Goal: Information Seeking & Learning: Learn about a topic

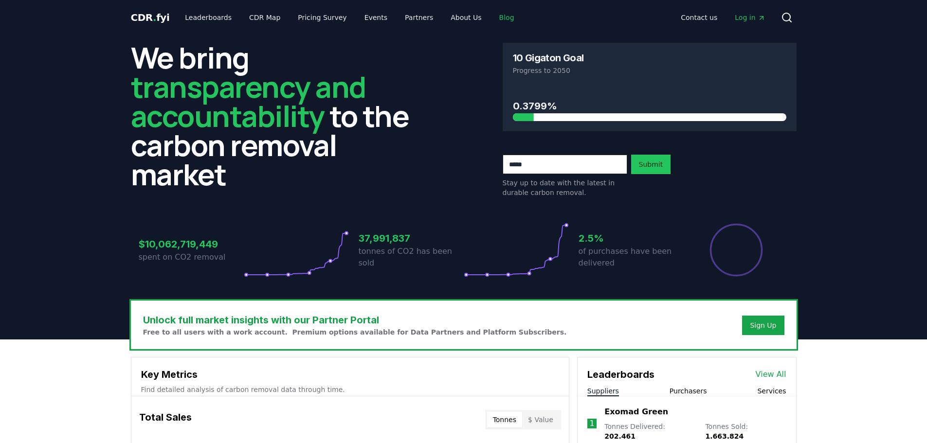
click at [492, 18] on link "Blog" at bounding box center [507, 18] width 31 height 18
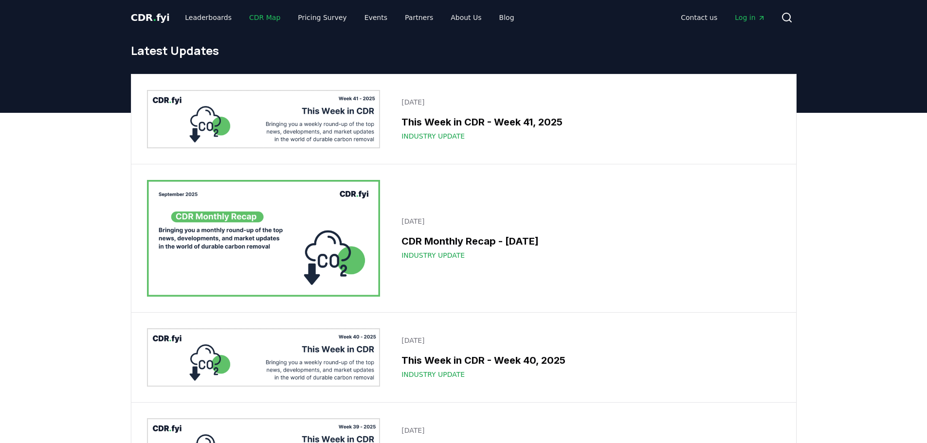
click at [250, 15] on link "CDR Map" at bounding box center [264, 18] width 47 height 18
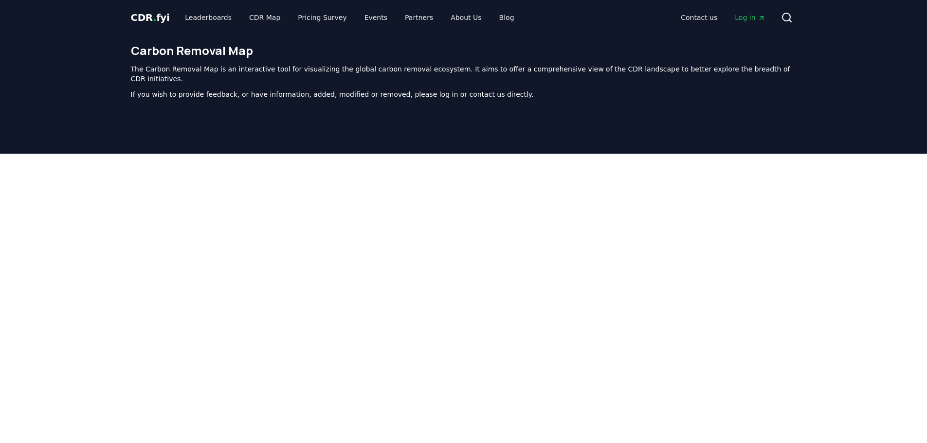
click at [142, 18] on span "CDR . fyi" at bounding box center [150, 18] width 39 height 12
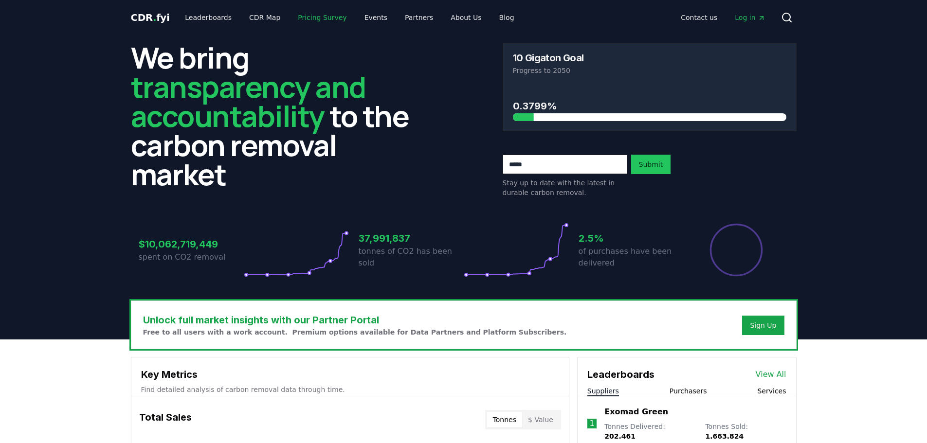
click at [328, 15] on link "Pricing Survey" at bounding box center [322, 18] width 64 height 18
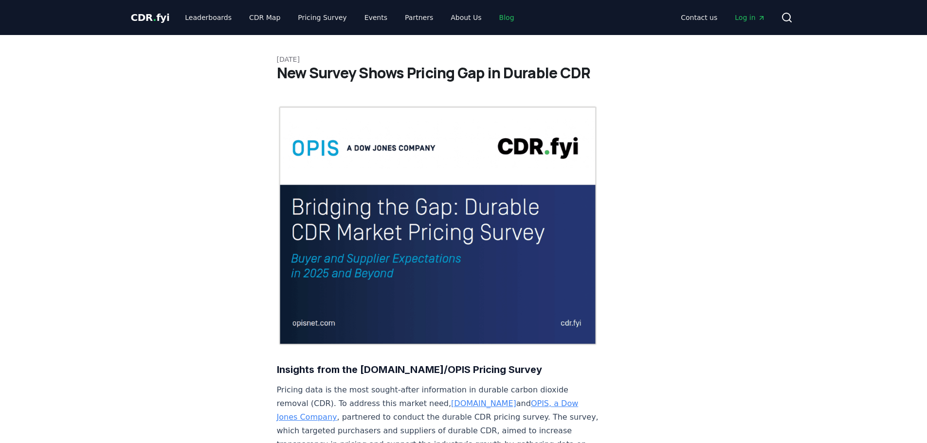
click at [492, 21] on link "Blog" at bounding box center [507, 18] width 31 height 18
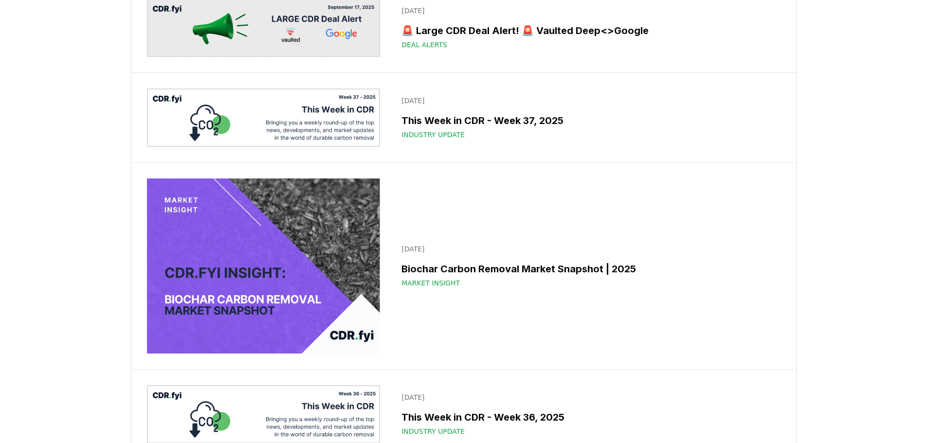
scroll to position [827, 0]
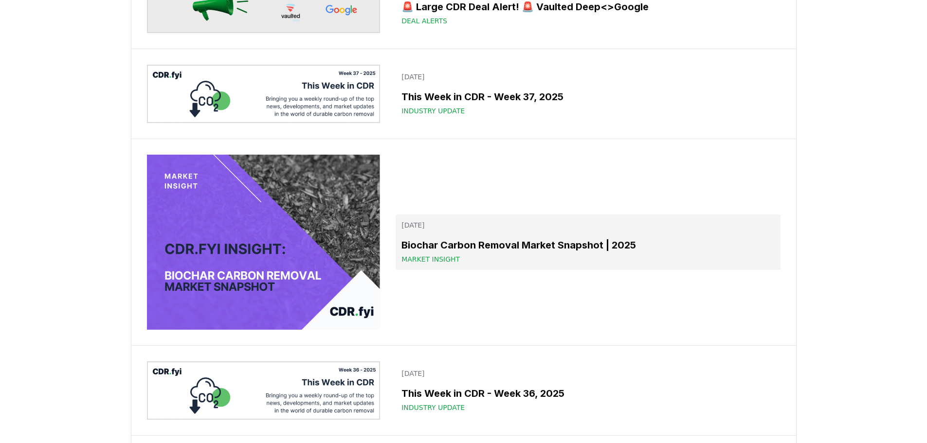
click at [436, 250] on h3 "Biochar Carbon Removal Market Snapshot | 2025" at bounding box center [588, 245] width 373 height 15
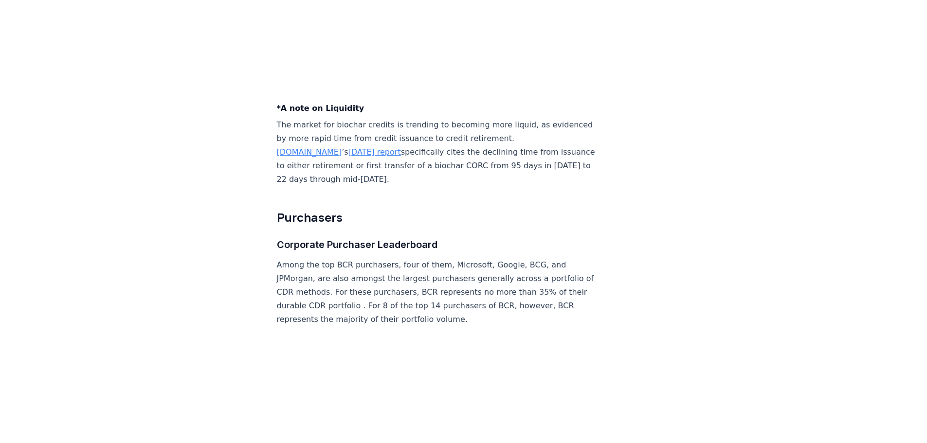
scroll to position [3261, 0]
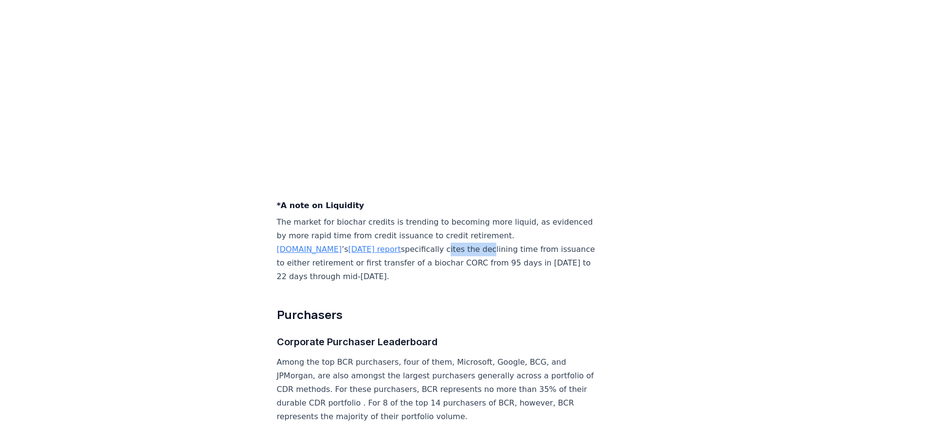
drag, startPoint x: 438, startPoint y: 165, endPoint x: 475, endPoint y: 171, distance: 38.4
click at [475, 216] on p "The market for biochar credits is trending to becoming more liquid, as evidence…" at bounding box center [438, 250] width 322 height 68
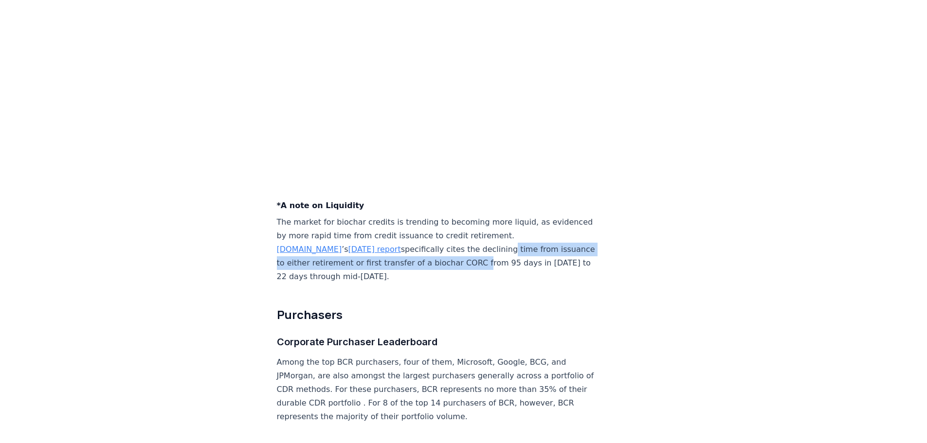
click at [502, 216] on p "The market for biochar credits is trending to becoming more liquid, as evidence…" at bounding box center [438, 250] width 322 height 68
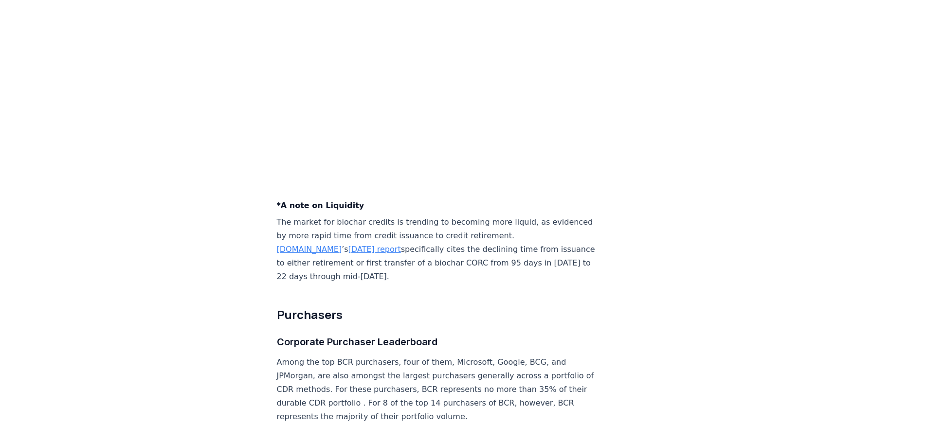
drag, startPoint x: 402, startPoint y: 191, endPoint x: 411, endPoint y: 183, distance: 12.5
click at [402, 216] on p "The market for biochar credits is trending to becoming more liquid, as evidence…" at bounding box center [438, 250] width 322 height 68
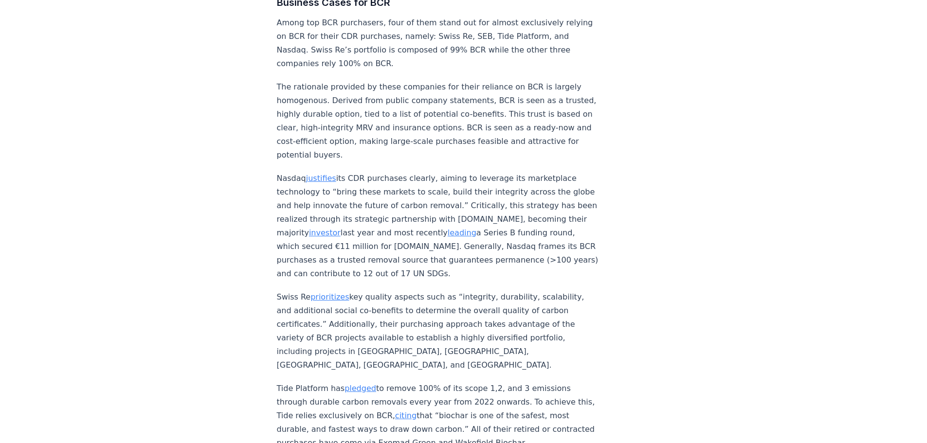
scroll to position [3845, 0]
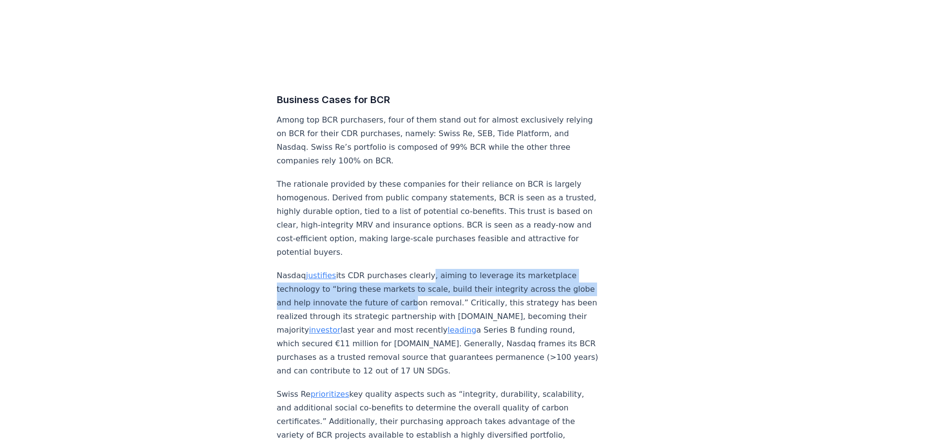
drag, startPoint x: 420, startPoint y: 210, endPoint x: 421, endPoint y: 219, distance: 9.3
click at [421, 269] on p "Nasdaq justifies its CDR purchases clearly, aiming to leverage its marketplace …" at bounding box center [438, 323] width 322 height 109
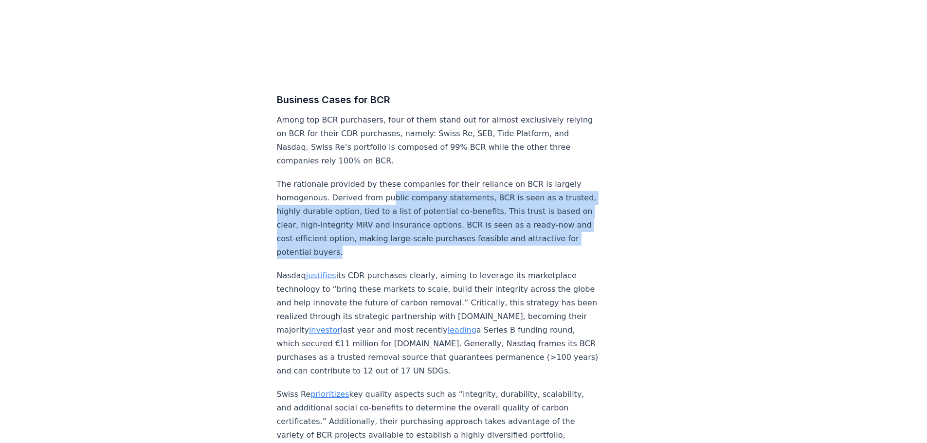
drag, startPoint x: 387, startPoint y: 109, endPoint x: 402, endPoint y: 168, distance: 61.6
click at [402, 178] on p "The rationale provided by these companies for their reliance on BCR is largely …" at bounding box center [438, 219] width 322 height 82
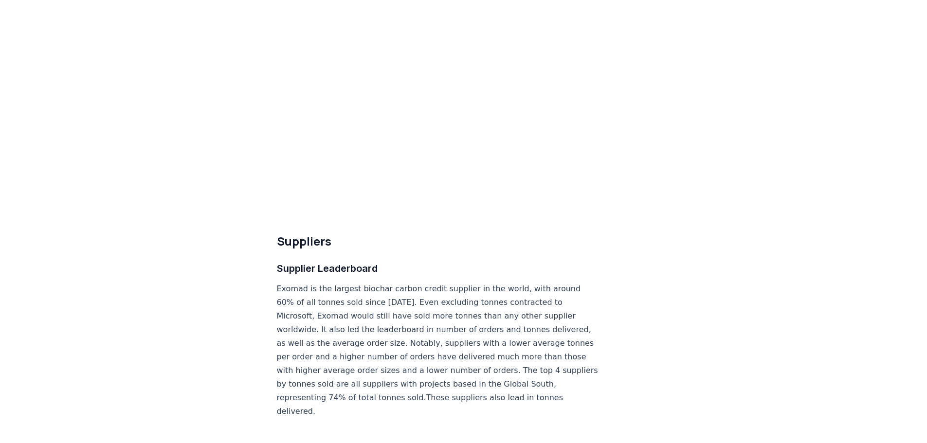
scroll to position [4964, 0]
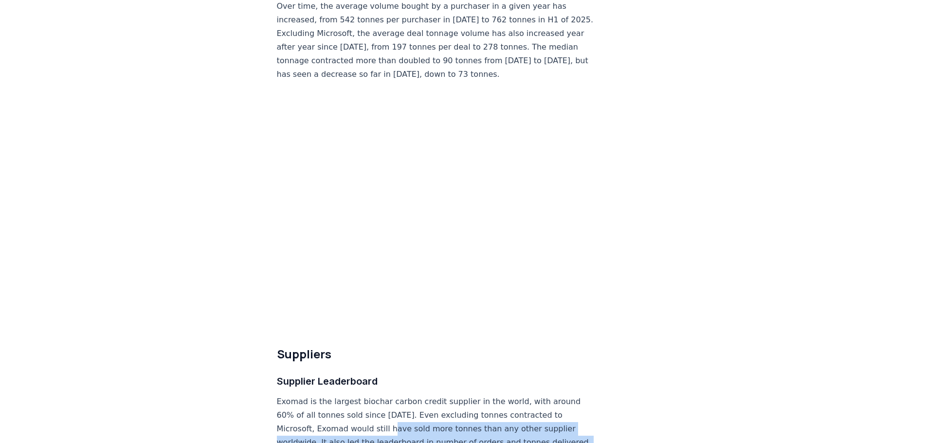
drag, startPoint x: 398, startPoint y: 327, endPoint x: 404, endPoint y: 369, distance: 42.9
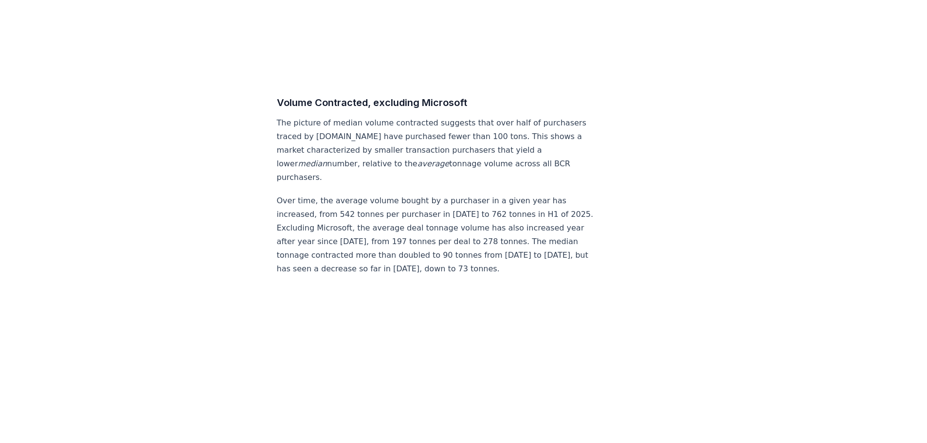
scroll to position [4575, 0]
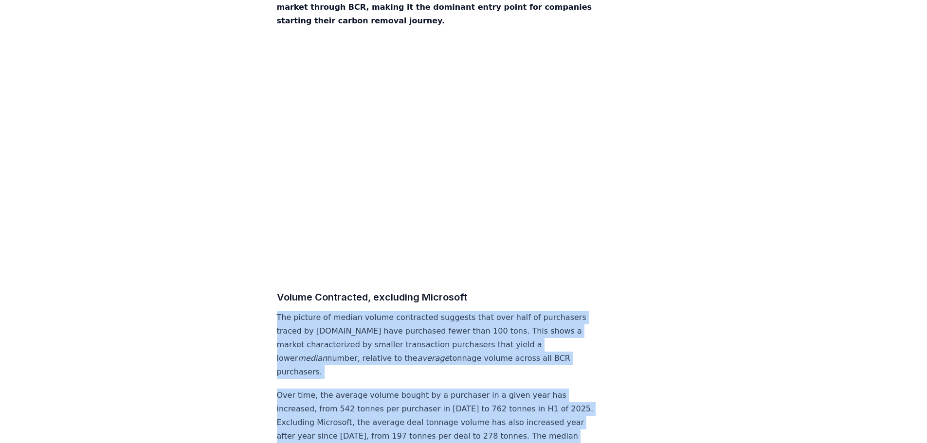
drag, startPoint x: 464, startPoint y: 350, endPoint x: 259, endPoint y: 221, distance: 242.8
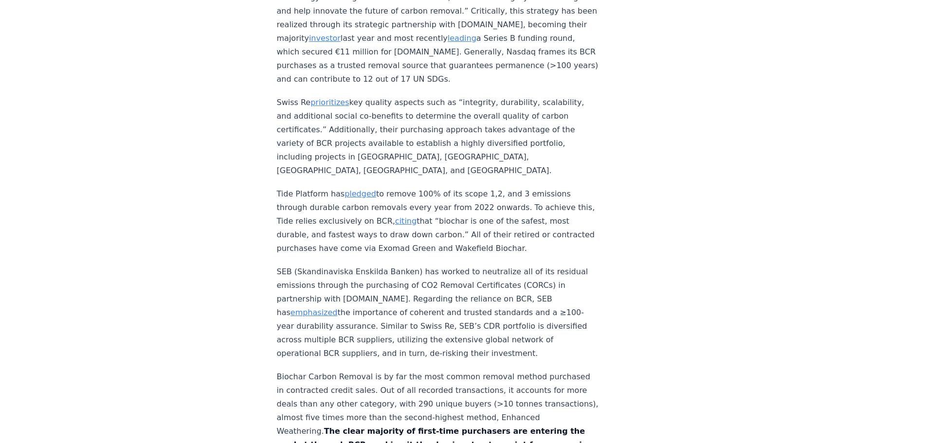
scroll to position [3991, 0]
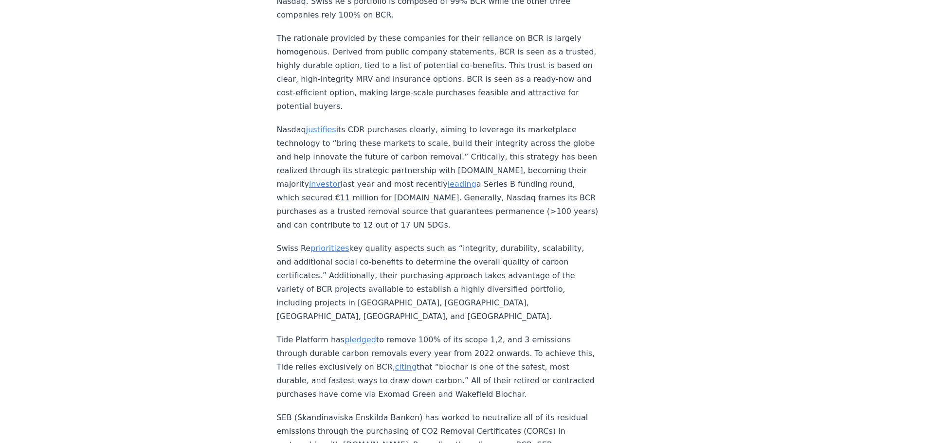
click at [504, 333] on p "Tide Platform has pledged to remove 100% of its scope 1,2, and 3 emissions thro…" at bounding box center [438, 367] width 322 height 68
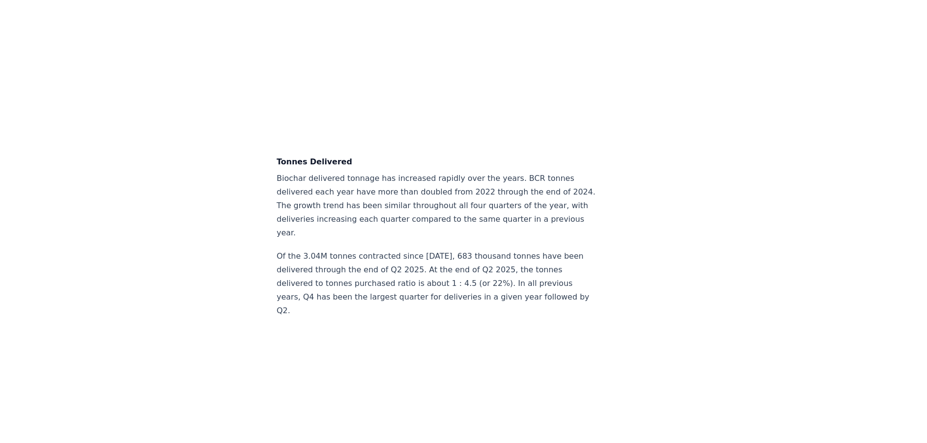
scroll to position [2385, 0]
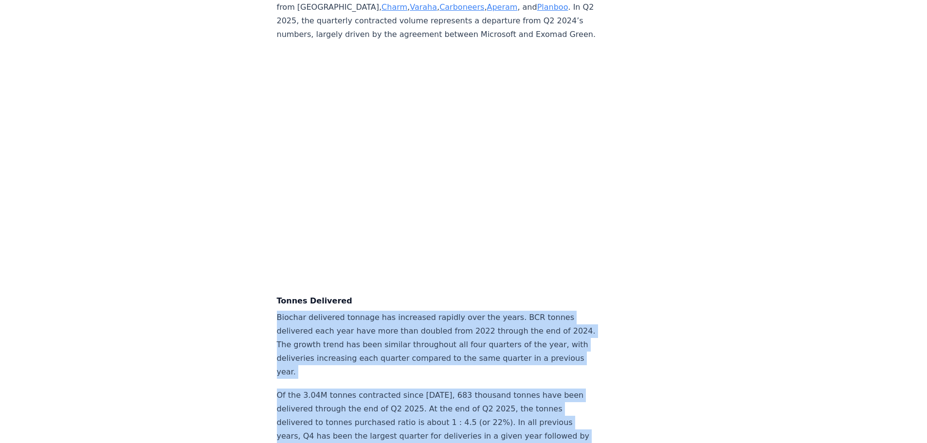
drag, startPoint x: 290, startPoint y: 363, endPoint x: 268, endPoint y: 228, distance: 136.1
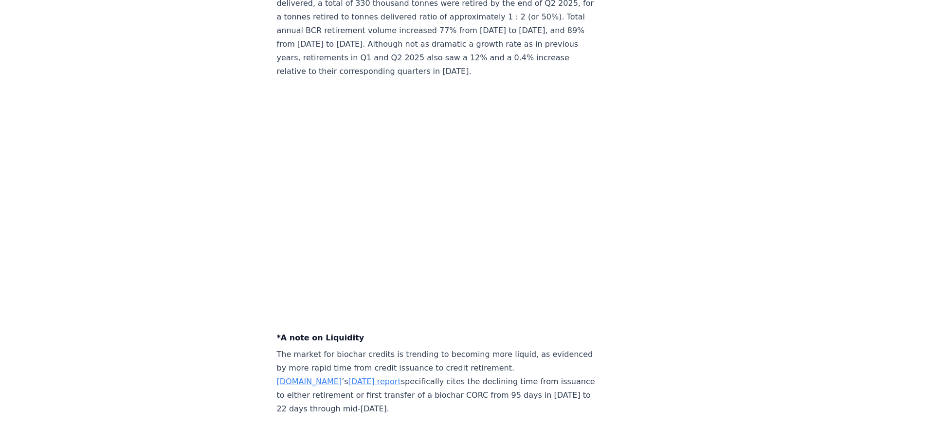
scroll to position [3163, 0]
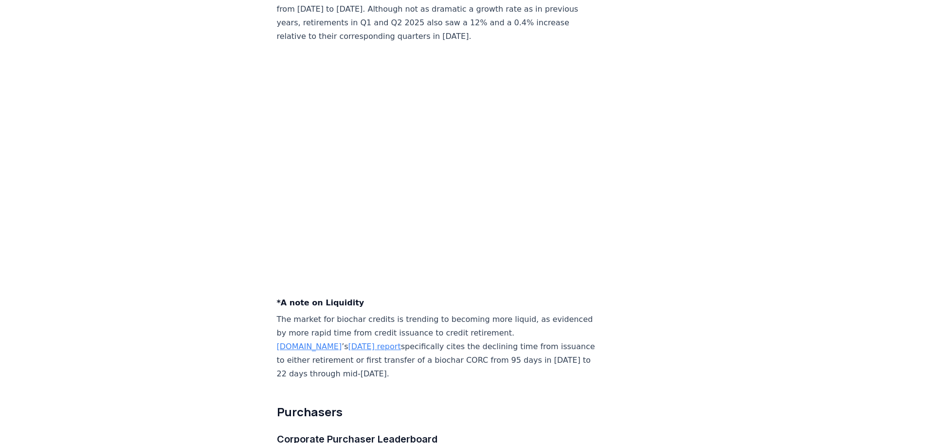
drag, startPoint x: 436, startPoint y: 263, endPoint x: 452, endPoint y: 302, distance: 42.1
click at [447, 297] on div "Highlights A total of 3.04 million tonnes of biochar carbon removal (BCR) credi…" at bounding box center [438, 92] width 322 height 6300
click at [400, 313] on p "The market for biochar credits is trending to becoming more liquid, as evidence…" at bounding box center [438, 347] width 322 height 68
drag, startPoint x: 406, startPoint y: 263, endPoint x: 545, endPoint y: 286, distance: 140.6
click at [548, 313] on p "The market for biochar credits is trending to becoming more liquid, as evidence…" at bounding box center [438, 347] width 322 height 68
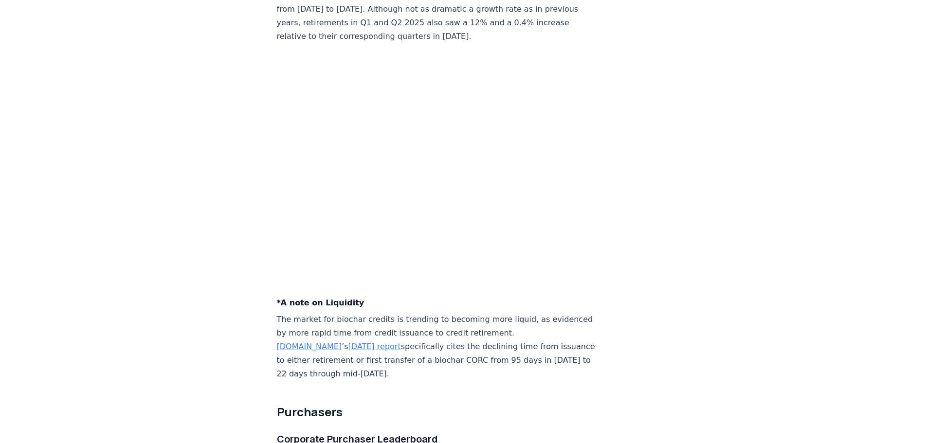
click at [438, 313] on p "The market for biochar credits is trending to becoming more liquid, as evidence…" at bounding box center [438, 347] width 322 height 68
drag, startPoint x: 488, startPoint y: 273, endPoint x: 419, endPoint y: 290, distance: 70.6
click at [419, 313] on p "The market for biochar credits is trending to becoming more liquid, as evidence…" at bounding box center [438, 347] width 322 height 68
click at [424, 313] on p "The market for biochar credits is trending to becoming more liquid, as evidence…" at bounding box center [438, 347] width 322 height 68
click at [443, 313] on p "The market for biochar credits is trending to becoming more liquid, as evidence…" at bounding box center [438, 347] width 322 height 68
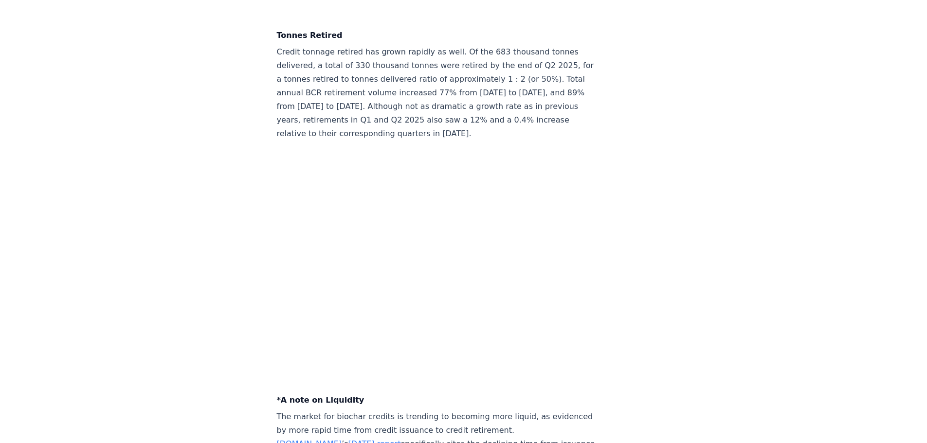
scroll to position [2920, 0]
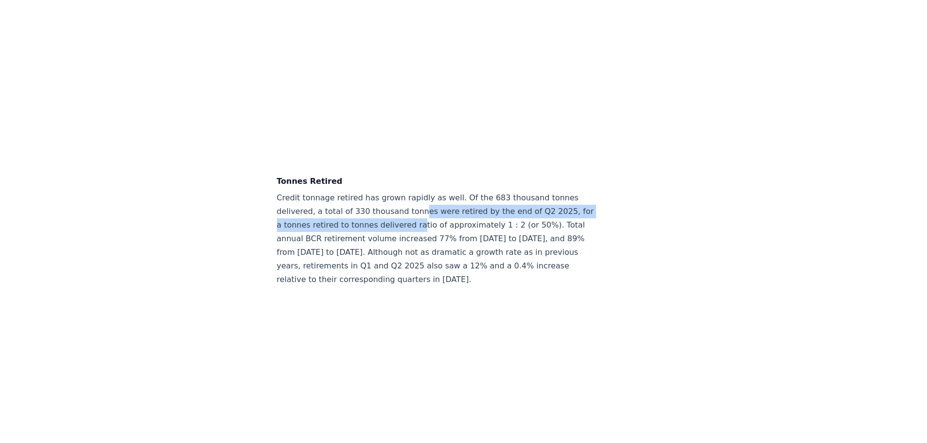
click at [426, 191] on p "Credit tonnage retired has grown rapidly as well. Of the 683 thousand tonnes de…" at bounding box center [438, 238] width 322 height 95
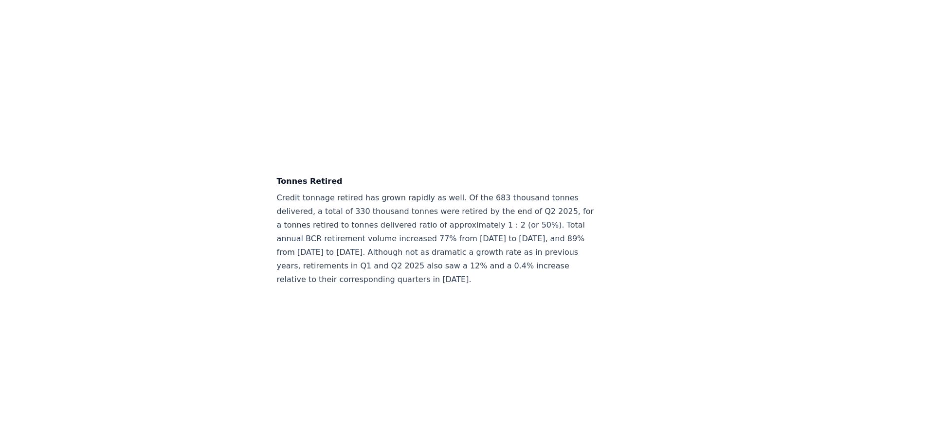
click at [465, 191] on p "Credit tonnage retired has grown rapidly as well. Of the 683 thousand tonnes de…" at bounding box center [438, 238] width 322 height 95
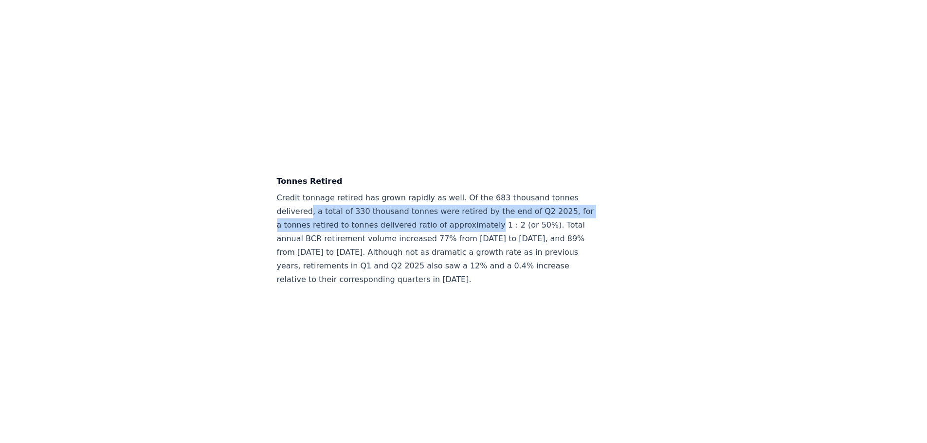
drag, startPoint x: 495, startPoint y: 139, endPoint x: 310, endPoint y: 124, distance: 185.6
click at [310, 191] on p "Credit tonnage retired has grown rapidly as well. Of the 683 thousand tonnes de…" at bounding box center [438, 238] width 322 height 95
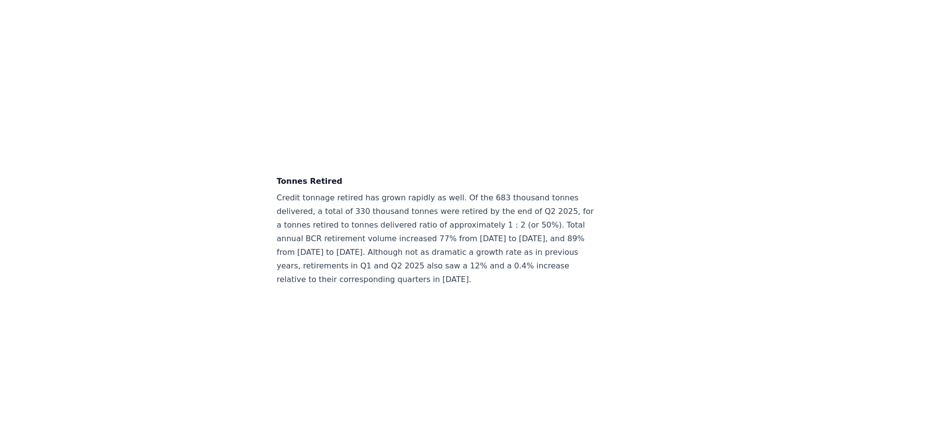
click at [328, 191] on p "Credit tonnage retired has grown rapidly as well. Of the 683 thousand tonnes de…" at bounding box center [438, 238] width 322 height 95
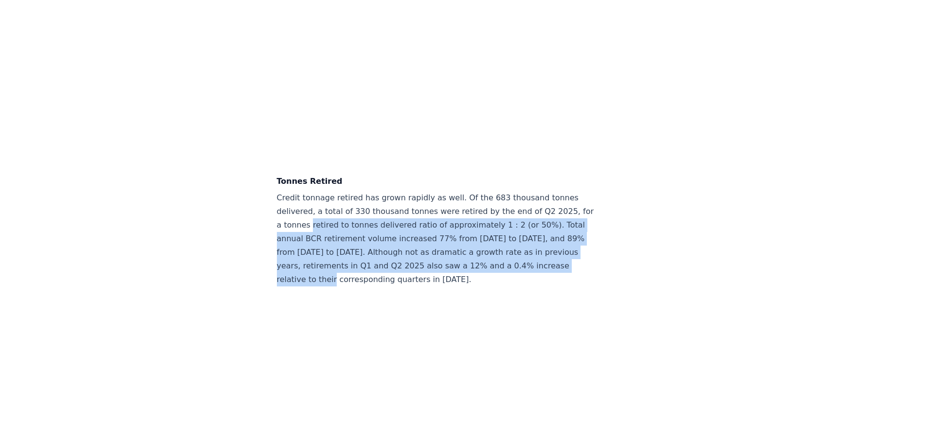
drag, startPoint x: 329, startPoint y: 146, endPoint x: 362, endPoint y: 199, distance: 61.9
click at [362, 199] on p "Credit tonnage retired has grown rapidly as well. Of the 683 thousand tonnes de…" at bounding box center [438, 238] width 322 height 95
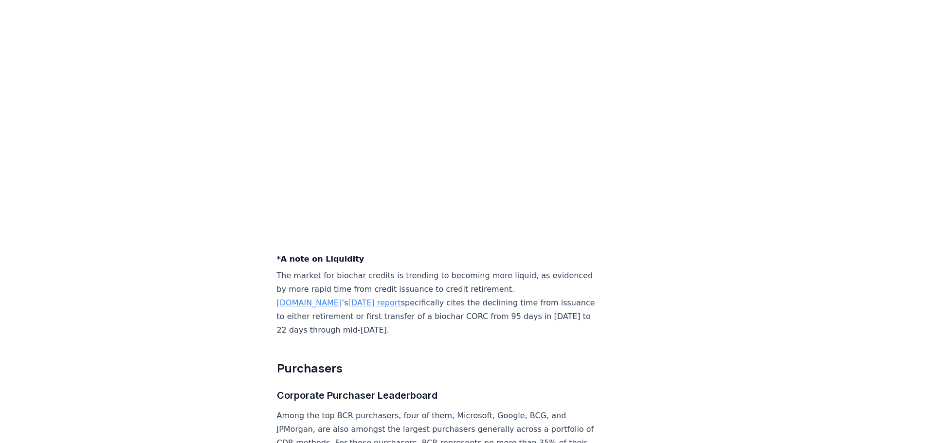
scroll to position [3212, 0]
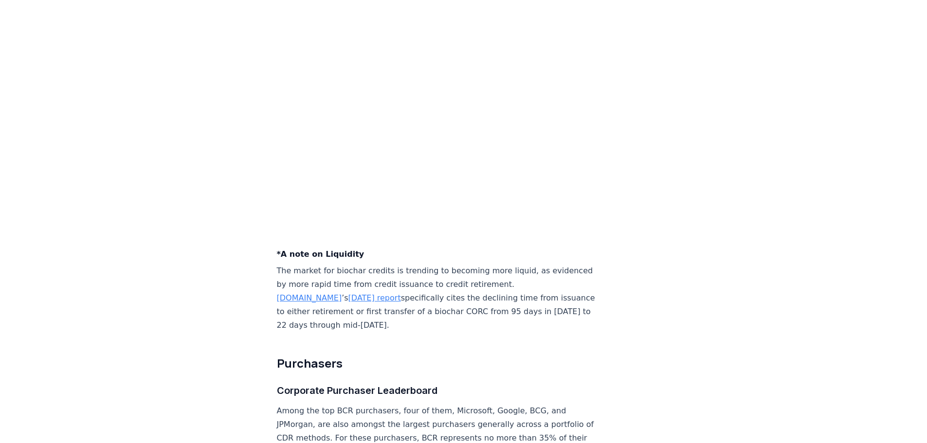
drag, startPoint x: 419, startPoint y: 242, endPoint x: 261, endPoint y: 216, distance: 159.9
click at [261, 216] on div "[DATE] Biochar Carbon Removal Market Snapshot | 2025 Highlights A total of 3.04…" at bounding box center [463, 8] width 681 height 6370
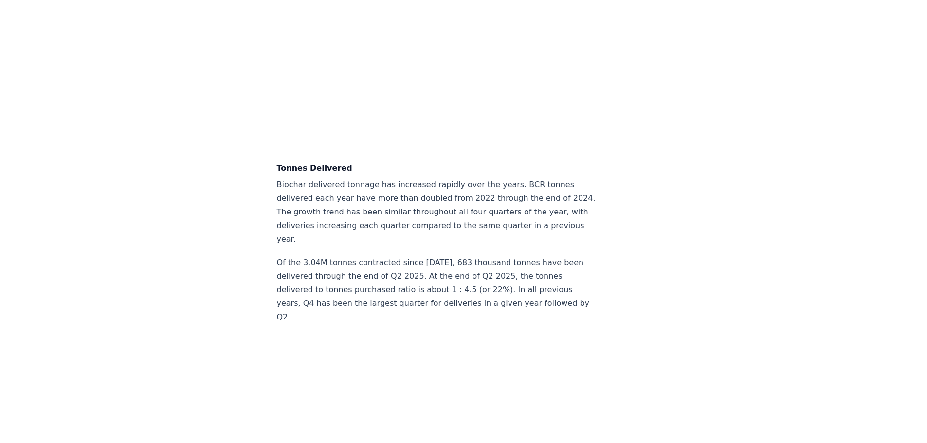
scroll to position [2531, 0]
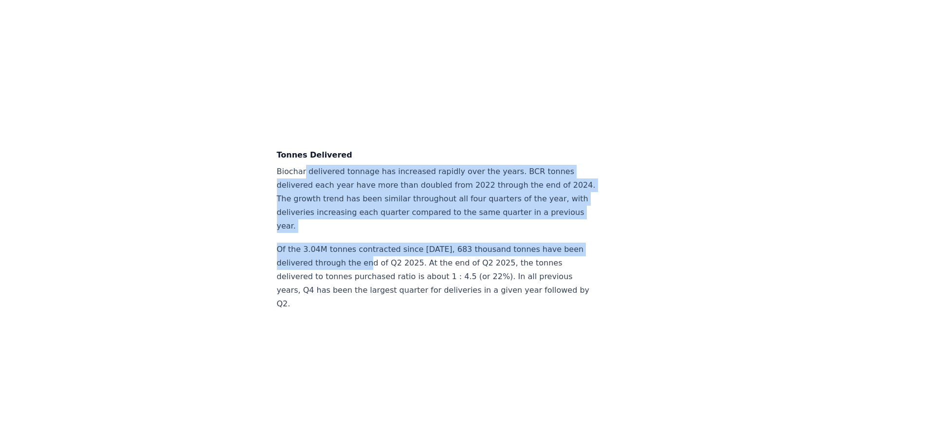
drag, startPoint x: 302, startPoint y: 89, endPoint x: 402, endPoint y: 212, distance: 158.7
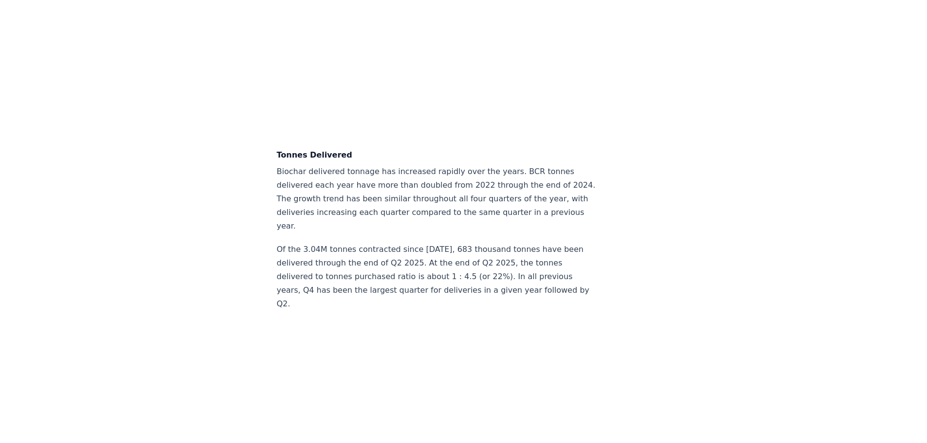
click at [435, 243] on p "Of the 3.04M tonnes contracted since [DATE], 683 thousand tonnes have been deli…" at bounding box center [438, 277] width 322 height 68
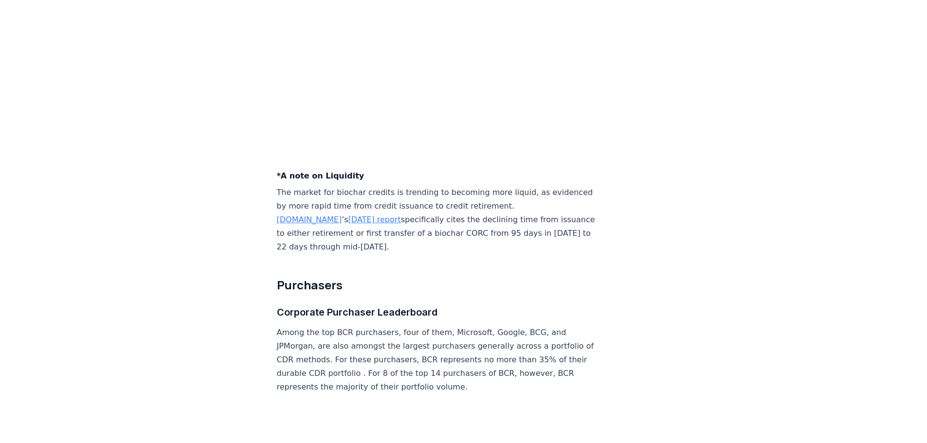
scroll to position [3309, 0]
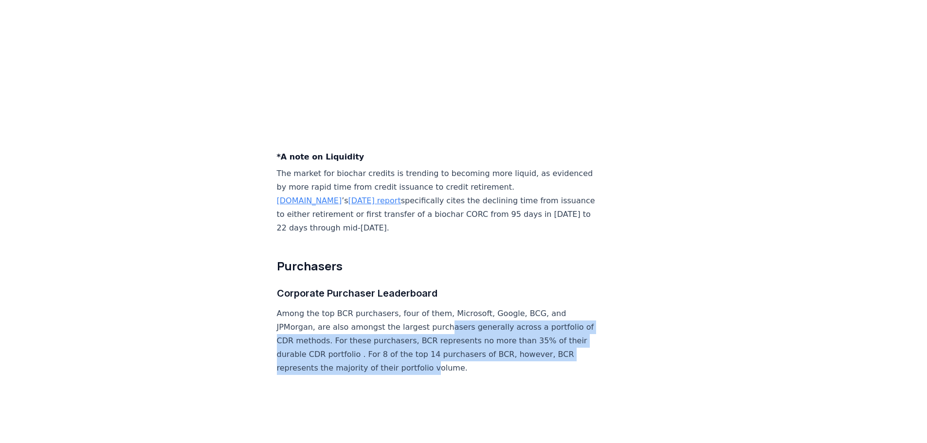
click at [440, 307] on p "Among the top BCR purchasers, four of them, Microsoft, Google, BCG, and JPMorga…" at bounding box center [438, 341] width 322 height 68
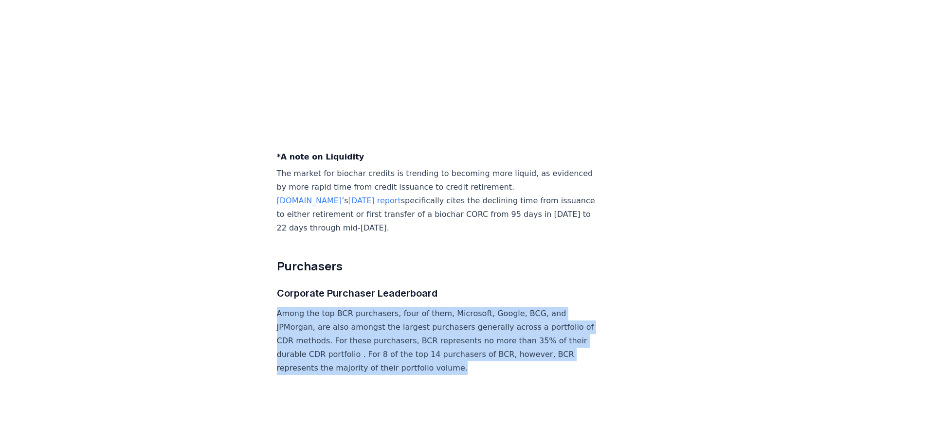
drag, startPoint x: 467, startPoint y: 286, endPoint x: 263, endPoint y: 209, distance: 217.5
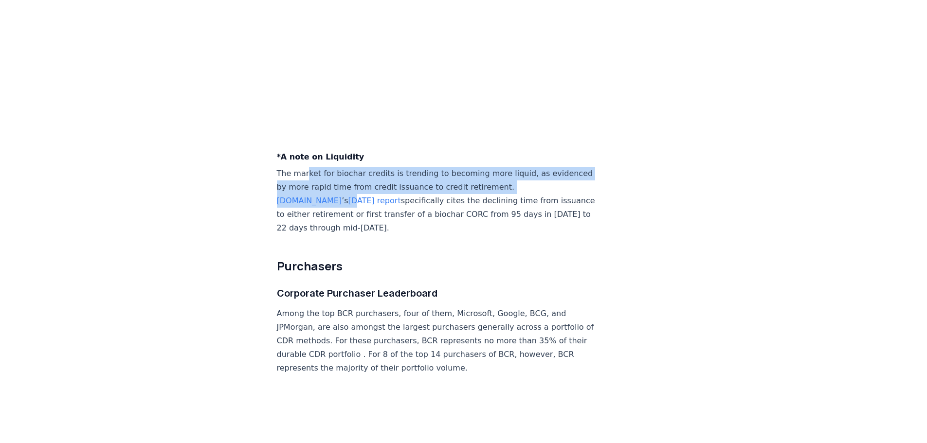
drag, startPoint x: 321, startPoint y: 107, endPoint x: 405, endPoint y: 128, distance: 86.2
click at [353, 167] on p "The market for biochar credits is trending to becoming more liquid, as evidence…" at bounding box center [438, 201] width 322 height 68
click at [417, 167] on p "The market for biochar credits is trending to becoming more liquid, as evidence…" at bounding box center [438, 201] width 322 height 68
